Goal: Obtain resource: Download file/media

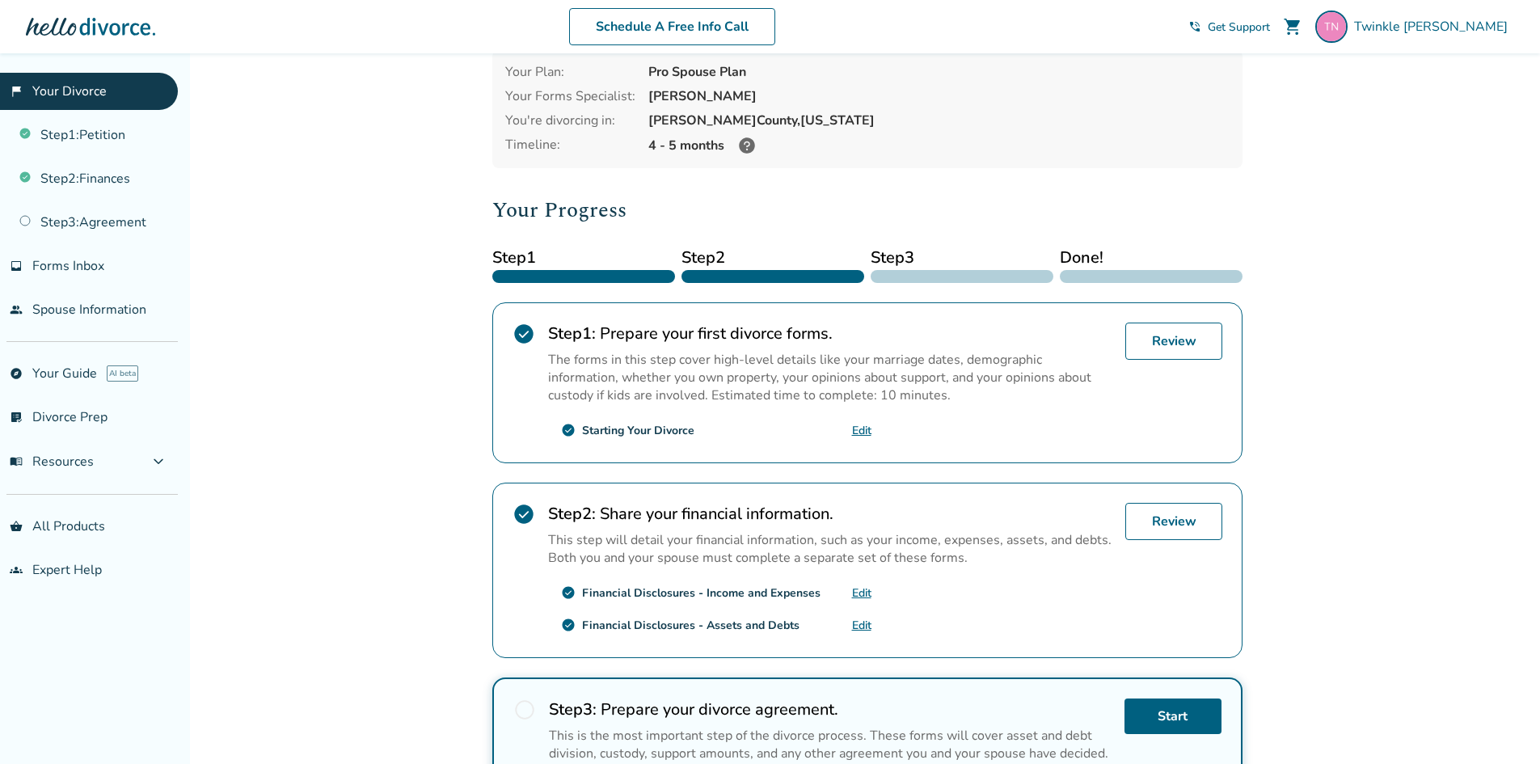
scroll to position [81, 0]
click at [1170, 339] on link "Review" at bounding box center [1173, 341] width 97 height 37
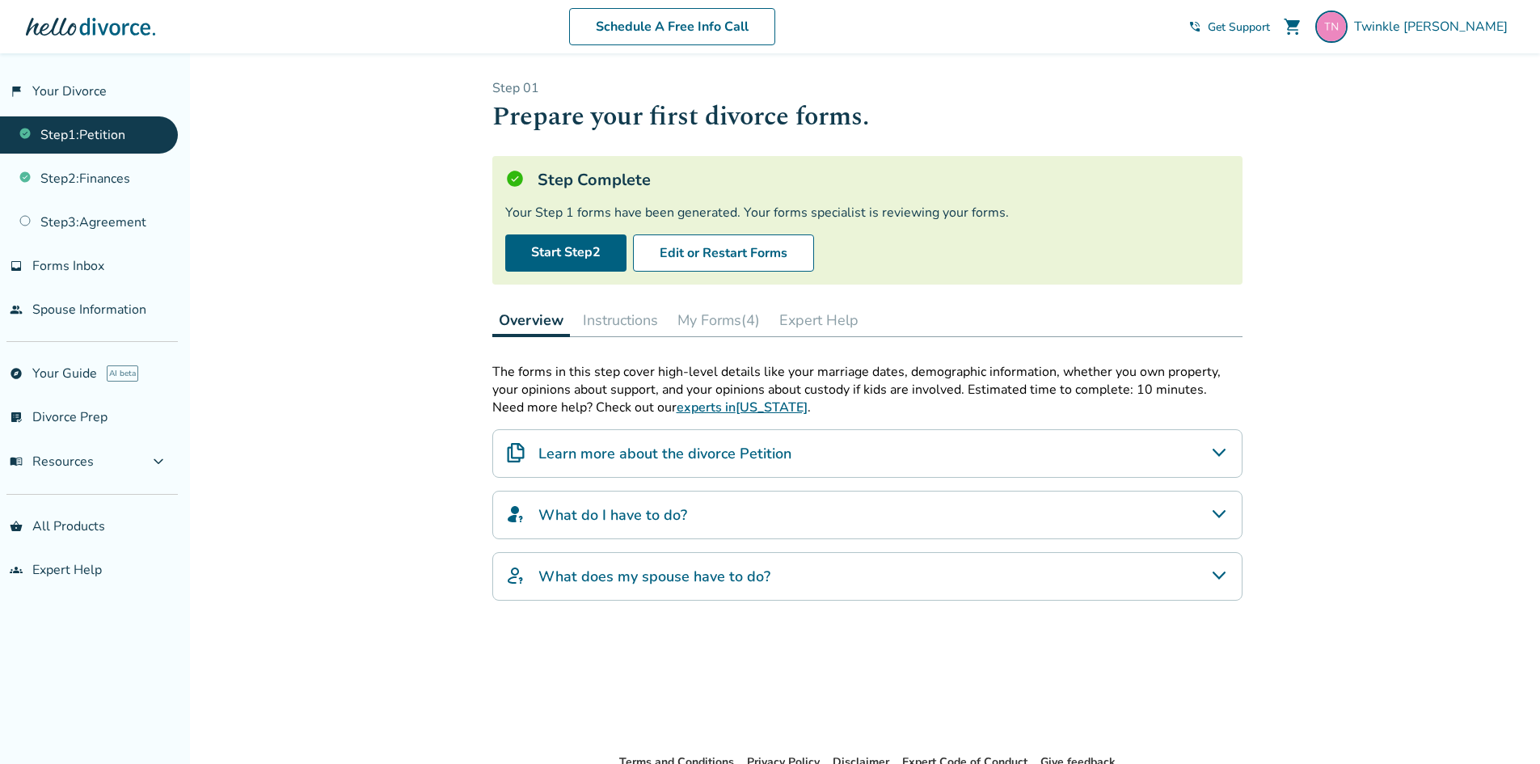
click at [714, 321] on button "My Forms (4)" at bounding box center [718, 320] width 95 height 32
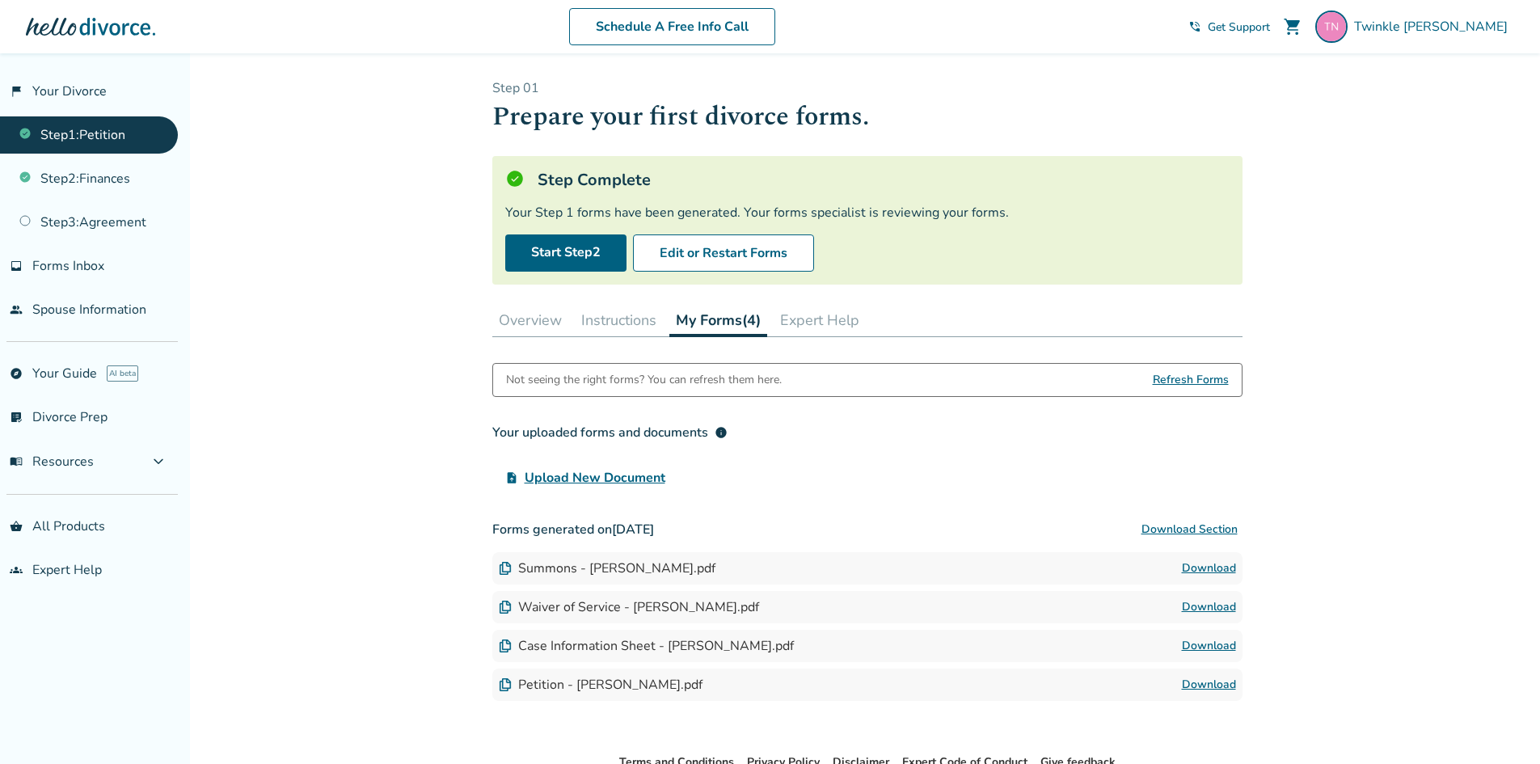
click at [1203, 559] on link "Download" at bounding box center [1209, 568] width 54 height 19
click at [1225, 602] on link "Download" at bounding box center [1209, 606] width 54 height 19
click at [1204, 647] on link "Download" at bounding box center [1209, 645] width 54 height 19
click at [1229, 683] on link "Download" at bounding box center [1209, 684] width 54 height 19
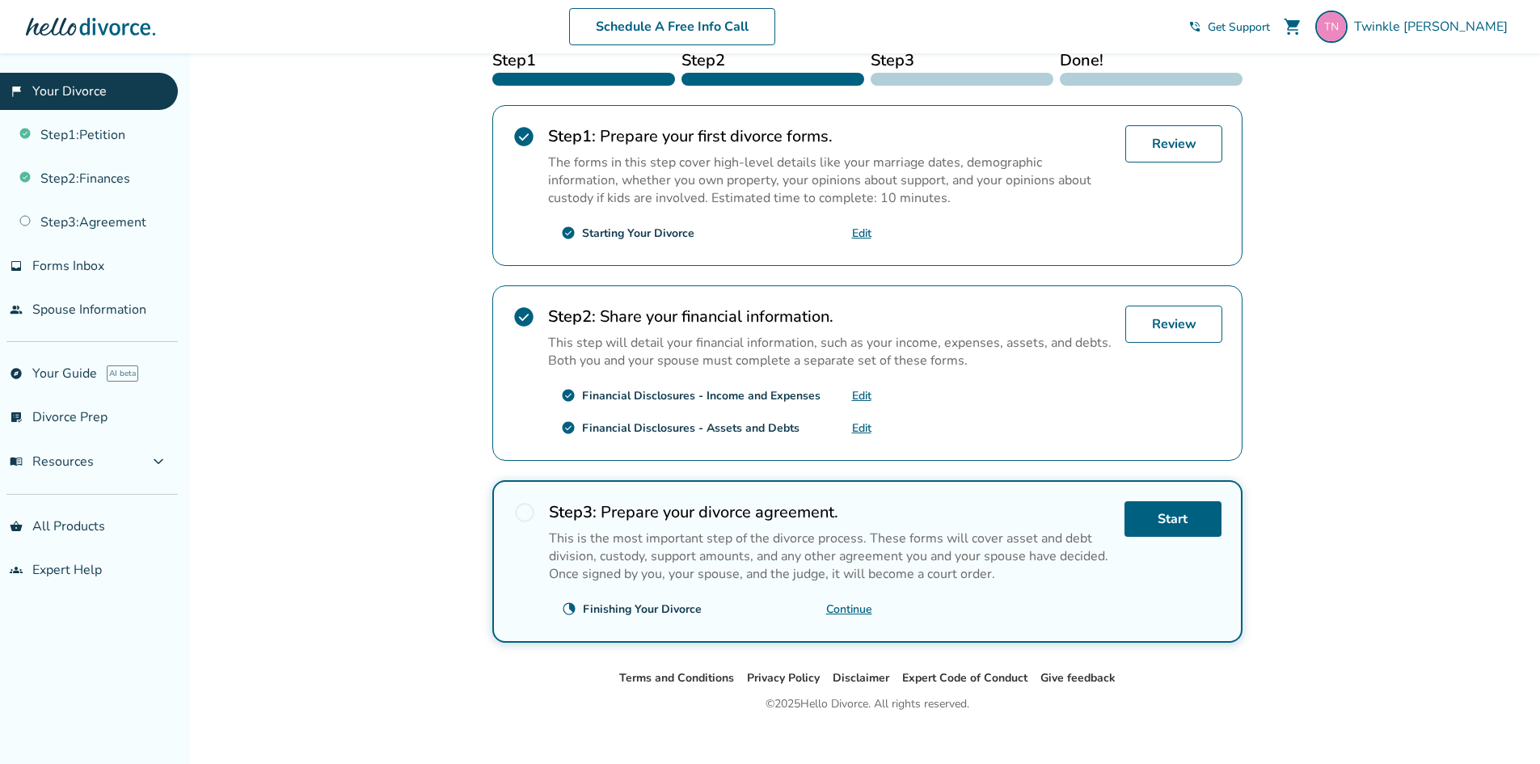
scroll to position [297, 0]
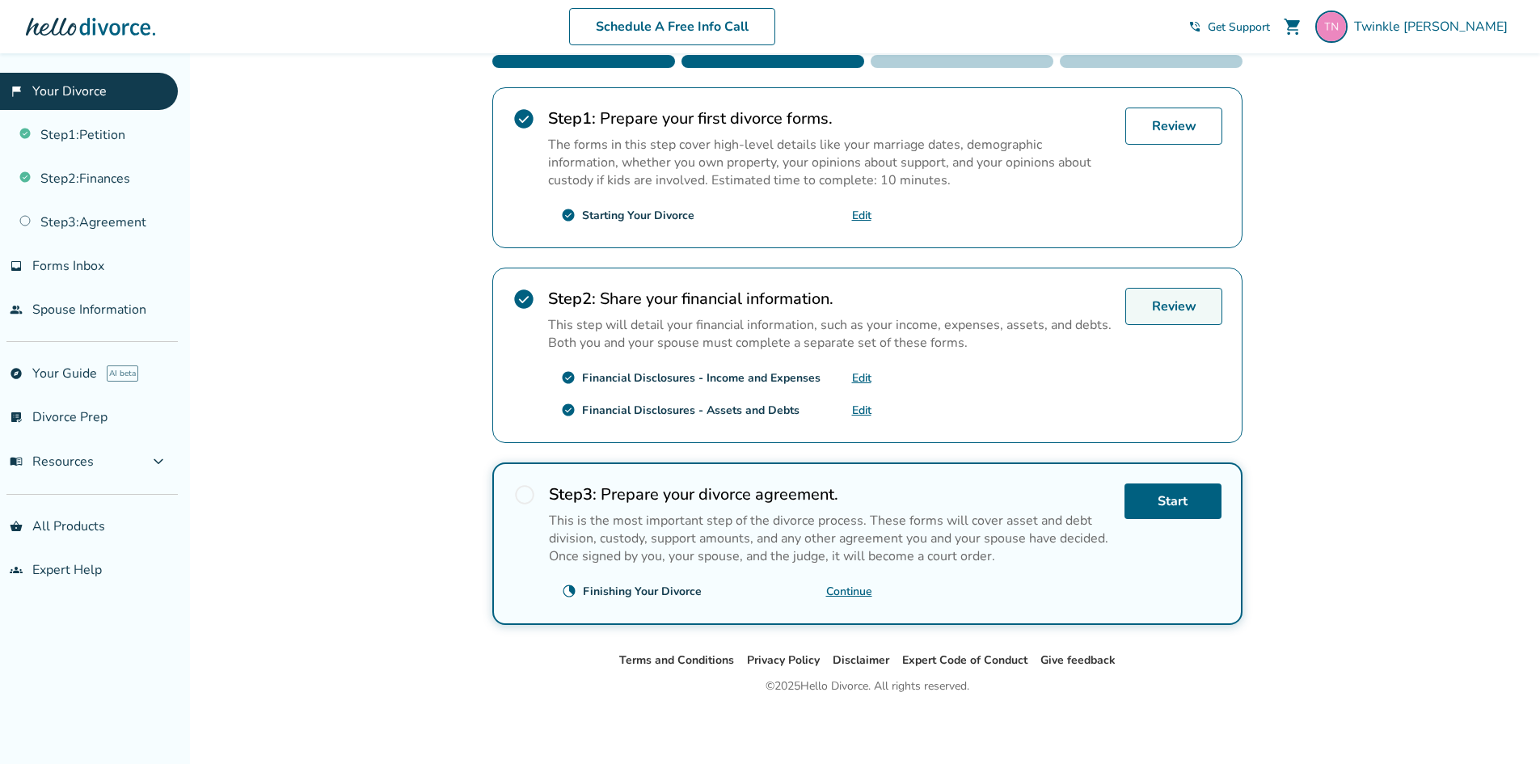
click at [1172, 295] on link "Review" at bounding box center [1173, 306] width 97 height 37
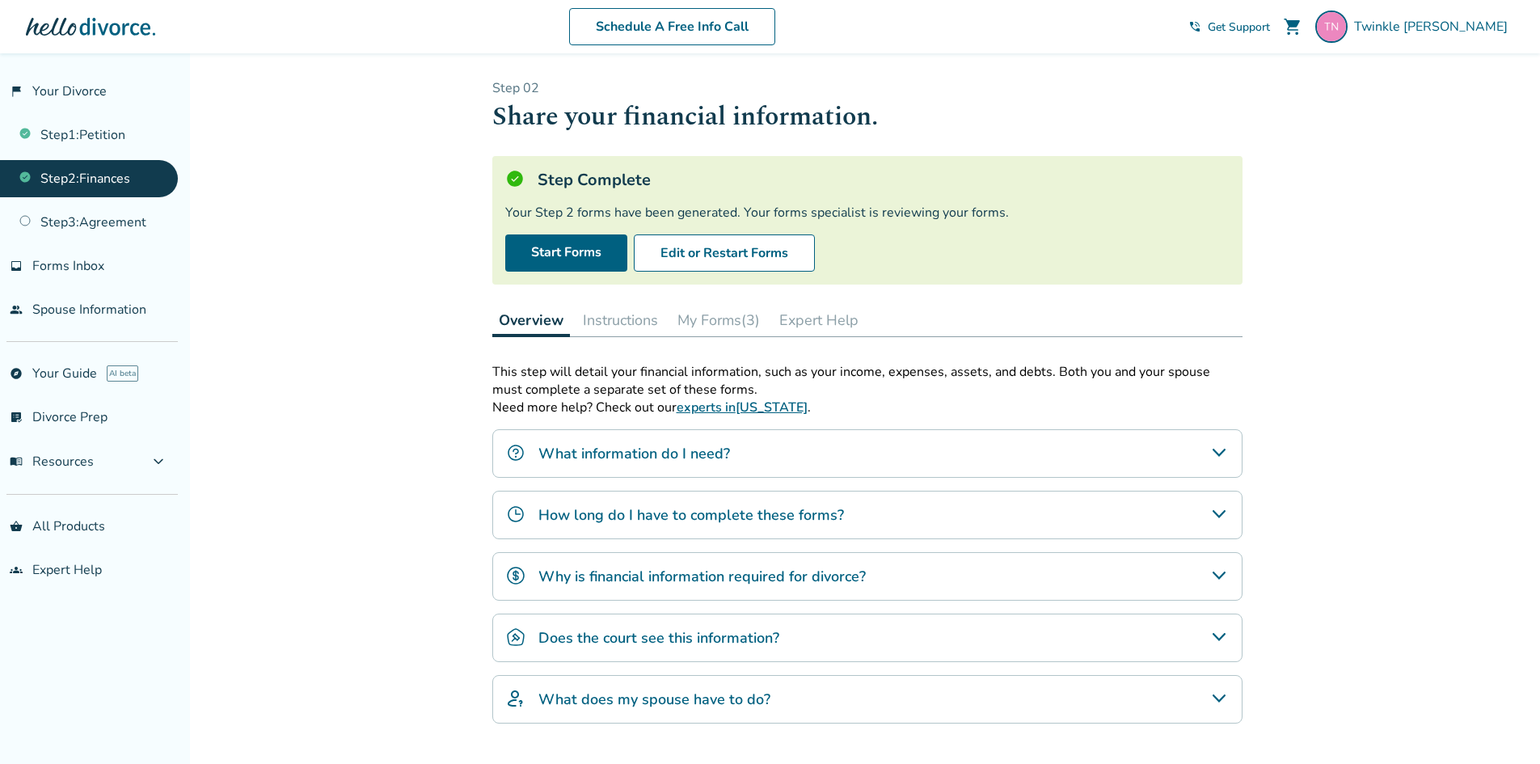
click at [711, 319] on button "My Forms (3)" at bounding box center [718, 320] width 95 height 32
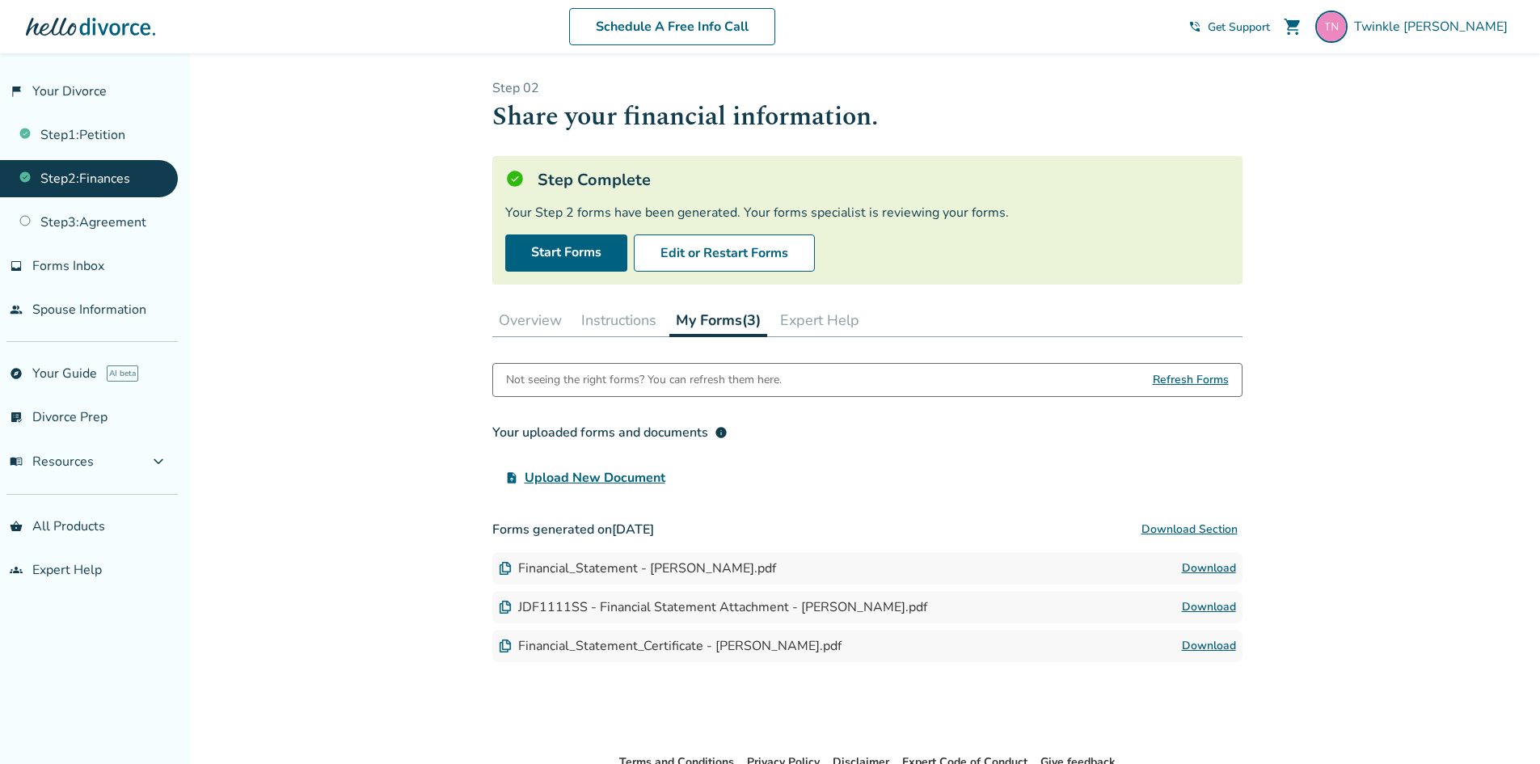
click at [1204, 570] on link "Download" at bounding box center [1209, 568] width 54 height 19
click at [1216, 602] on link "Download" at bounding box center [1209, 606] width 54 height 19
click at [1209, 648] on link "Download" at bounding box center [1209, 645] width 54 height 19
